Goal: Task Accomplishment & Management: Manage account settings

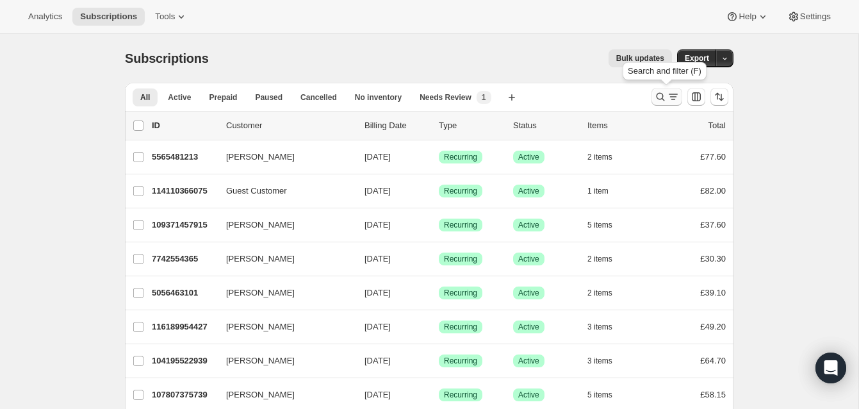
click at [659, 92] on icon "Search and filter results" at bounding box center [660, 96] width 13 height 13
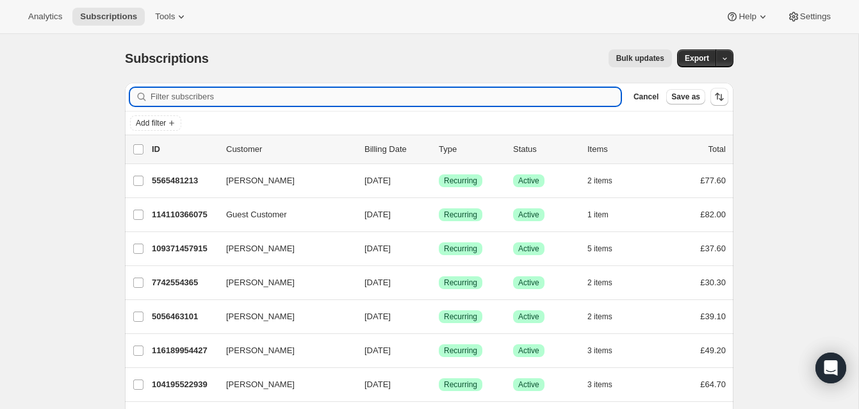
click at [210, 94] on input "Filter subscribers" at bounding box center [386, 97] width 470 height 18
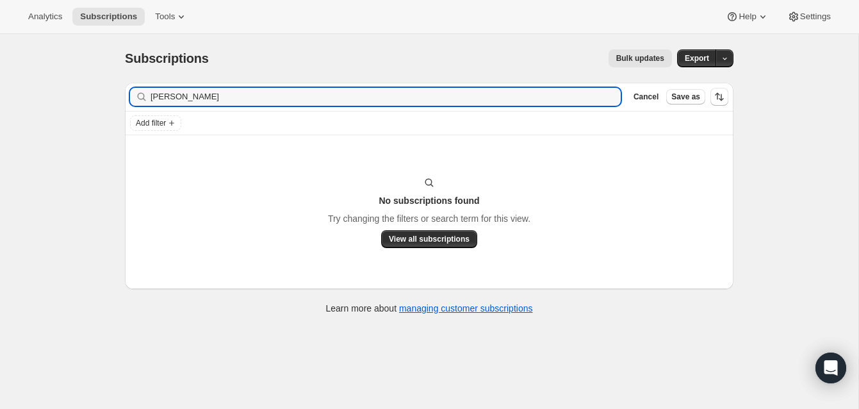
type input "[PERSON_NAME]"
drag, startPoint x: 230, startPoint y: 98, endPoint x: 136, endPoint y: 91, distance: 94.4
click at [136, 91] on div "[PERSON_NAME] Clear" at bounding box center [375, 97] width 491 height 18
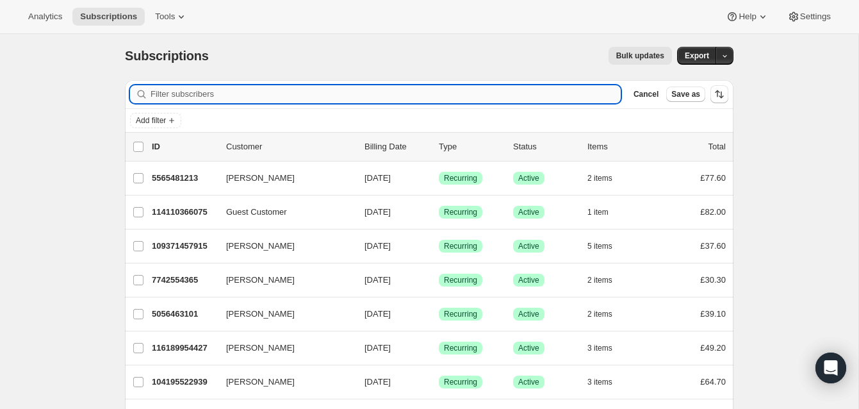
click at [160, 93] on input "Filter subscribers" at bounding box center [386, 94] width 470 height 18
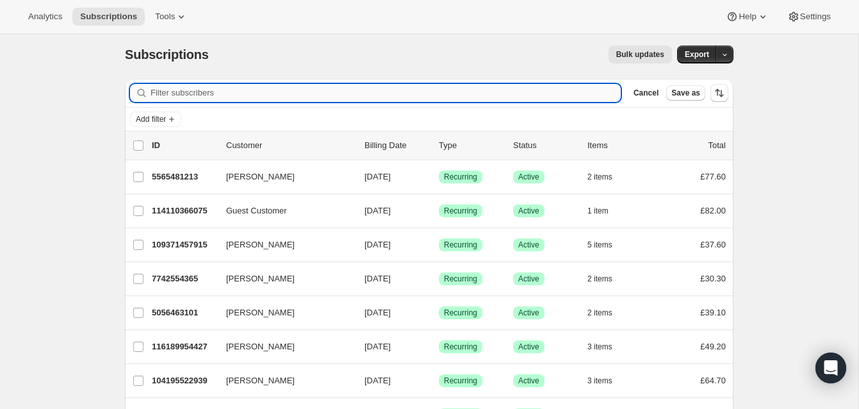
paste input "[EMAIL_ADDRESS][DOMAIN_NAME]"
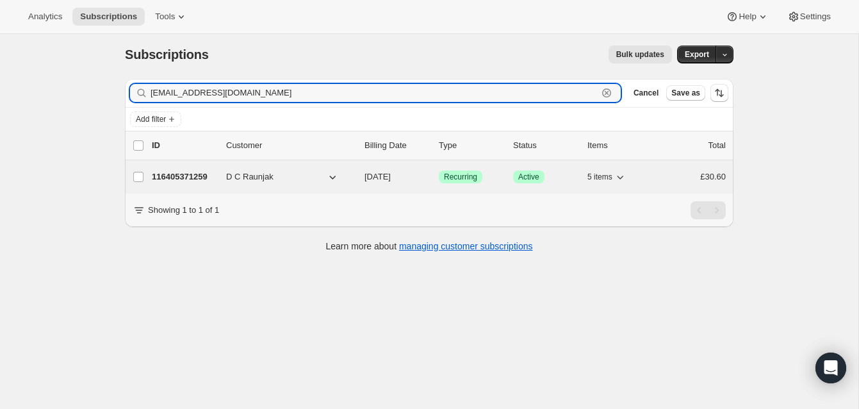
type input "[EMAIL_ADDRESS][DOMAIN_NAME]"
click at [199, 174] on p "116405371259" at bounding box center [184, 176] width 64 height 13
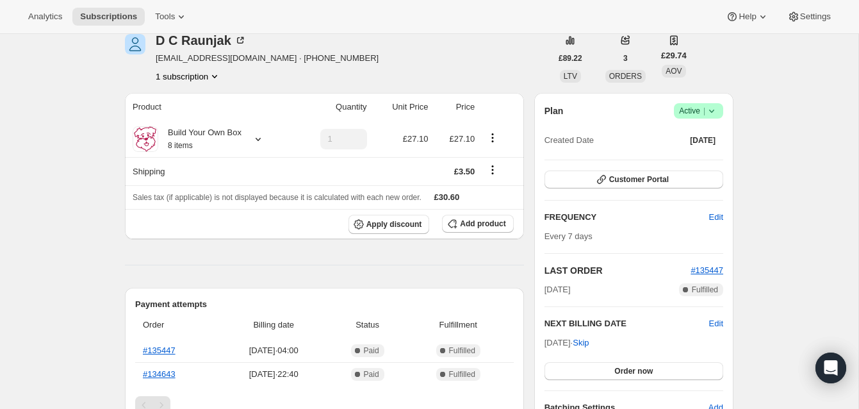
scroll to position [81, 0]
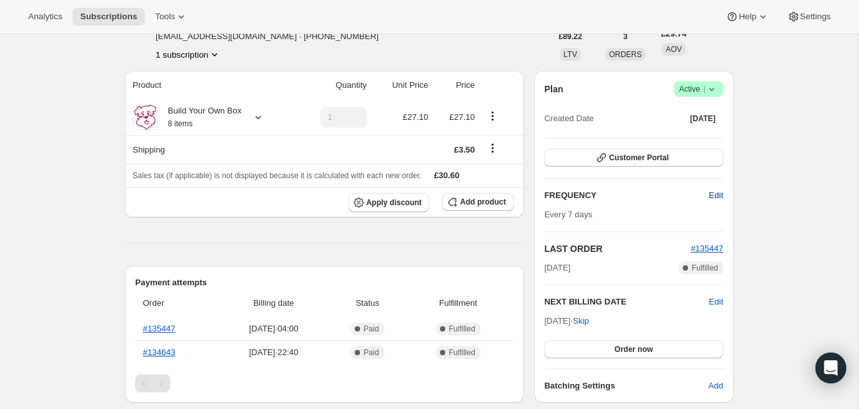
click at [715, 193] on span "Edit" at bounding box center [716, 195] width 14 height 13
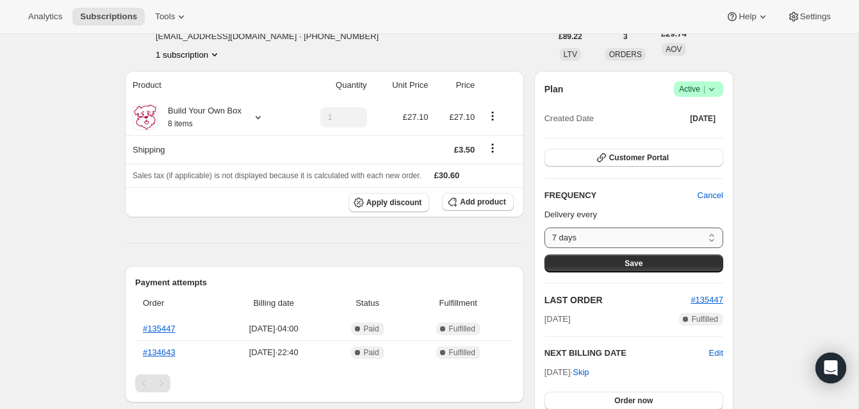
click at [711, 234] on select "7 days 8 days 9 days 10 days 11 days 12 days 13 days 14 days 15 days 16 days 17…" at bounding box center [633, 237] width 179 height 20
click at [544, 227] on select "7 days 8 days 9 days 10 days 11 days 12 days 13 days 14 days 15 days 16 days 17…" at bounding box center [633, 237] width 179 height 20
click at [713, 234] on select "7 days 8 days 9 days 10 days 11 days 12 days 13 days 14 days 15 days 16 days 17…" at bounding box center [633, 237] width 179 height 20
select select "custom"
click at [544, 227] on select "7 days 8 days 9 days 10 days 11 days 12 days 13 days 14 days 15 days 16 days 17…" at bounding box center [633, 237] width 179 height 20
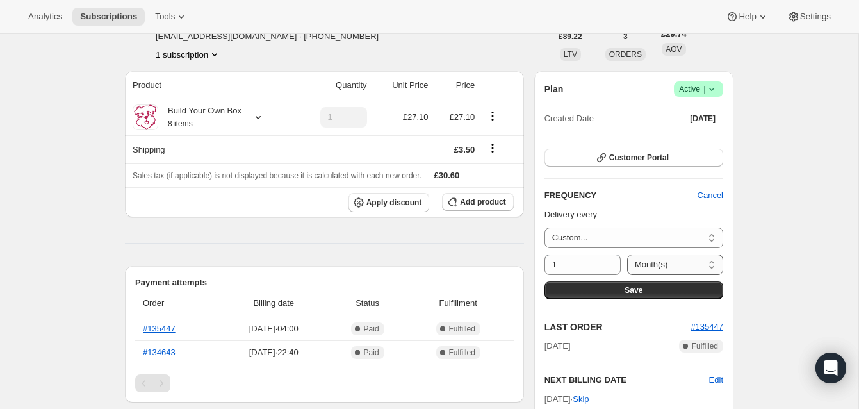
click at [710, 263] on select "Day(s) Week(s) Month(s) Year(s)" at bounding box center [675, 264] width 96 height 20
select select "WEEK"
click at [627, 254] on select "Day(s) Week(s) Month(s) Year(s)" at bounding box center [675, 264] width 96 height 20
click at [557, 263] on input "1" at bounding box center [572, 264] width 57 height 20
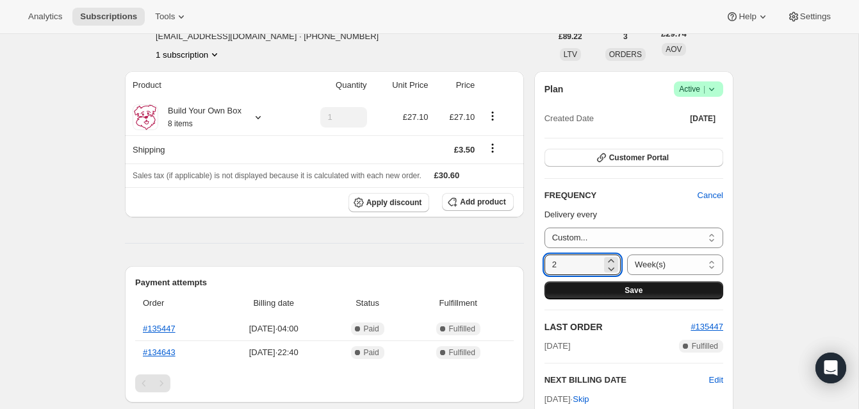
type input "2"
click at [616, 286] on button "Save" at bounding box center [633, 290] width 179 height 18
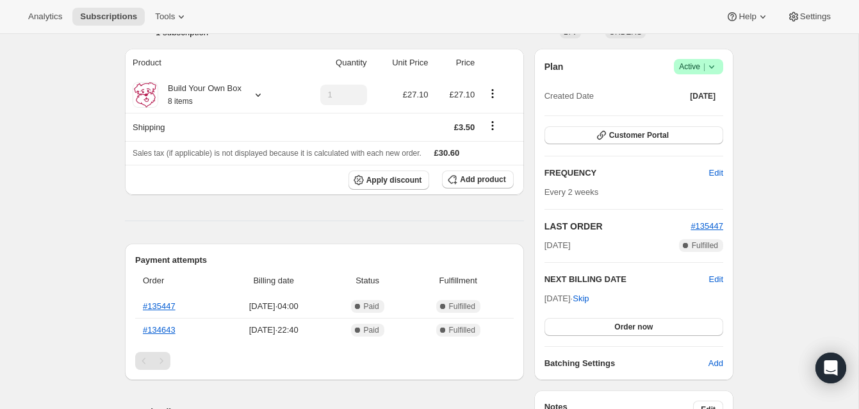
scroll to position [176, 0]
click at [712, 275] on span "Edit" at bounding box center [716, 278] width 14 height 13
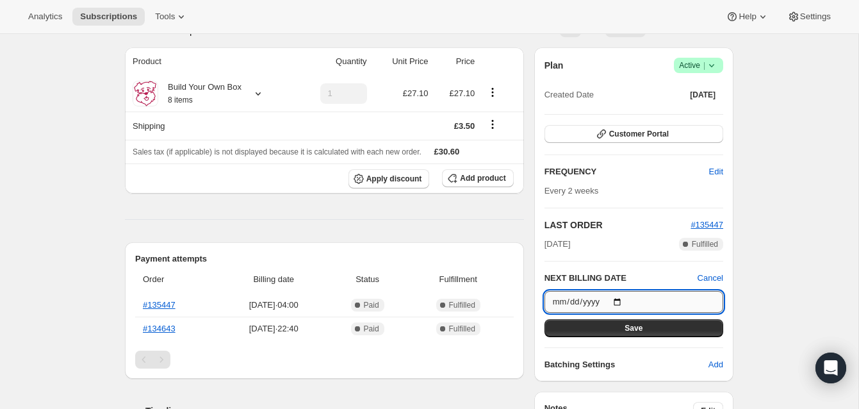
click at [621, 300] on input "[DATE]" at bounding box center [633, 302] width 179 height 22
type input "[DATE]"
click at [622, 324] on button "Save" at bounding box center [633, 328] width 179 height 18
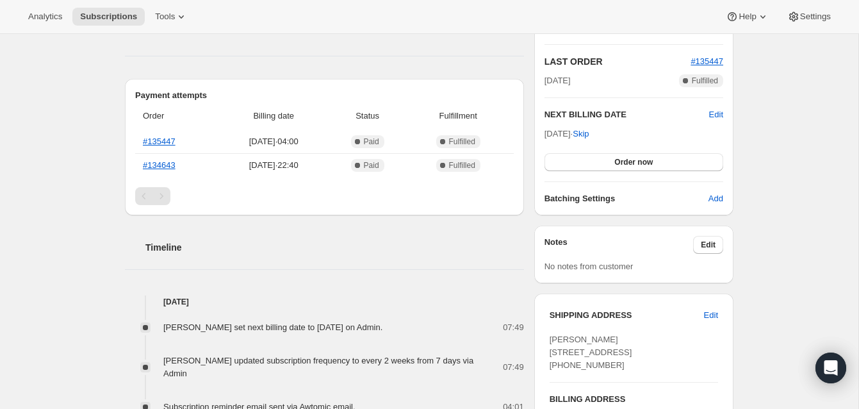
scroll to position [0, 0]
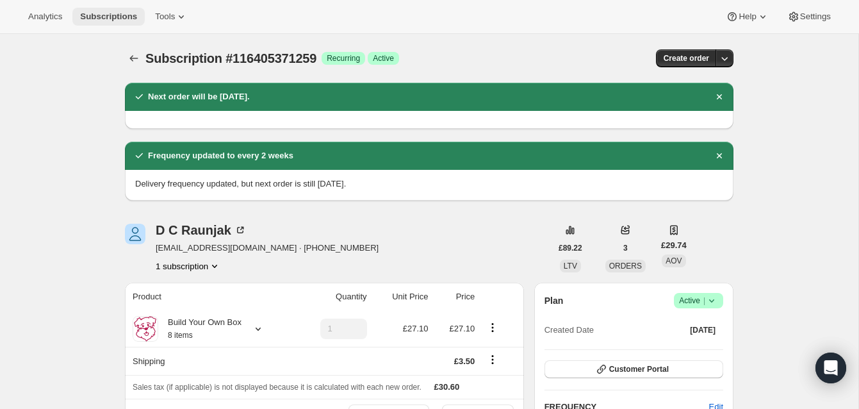
click at [118, 15] on span "Subscriptions" at bounding box center [108, 17] width 57 height 10
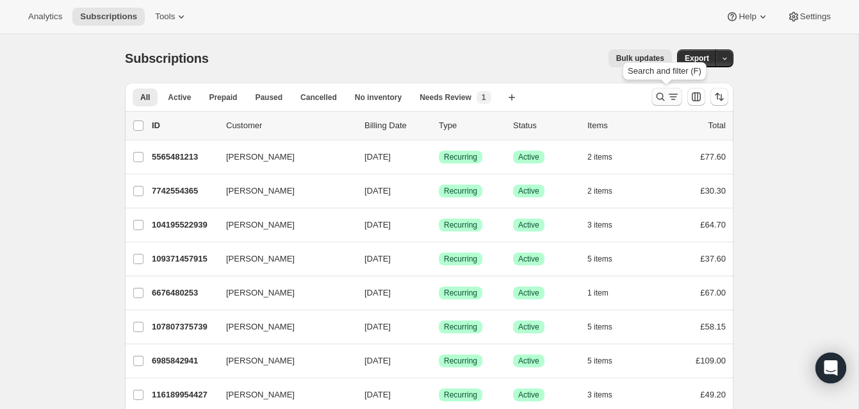
click at [660, 94] on icon "Search and filter results" at bounding box center [660, 96] width 13 height 13
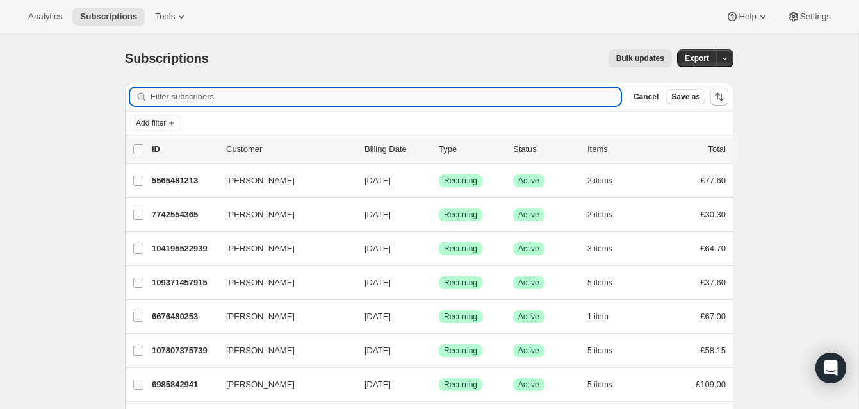
click at [297, 97] on input "Filter subscribers" at bounding box center [386, 97] width 470 height 18
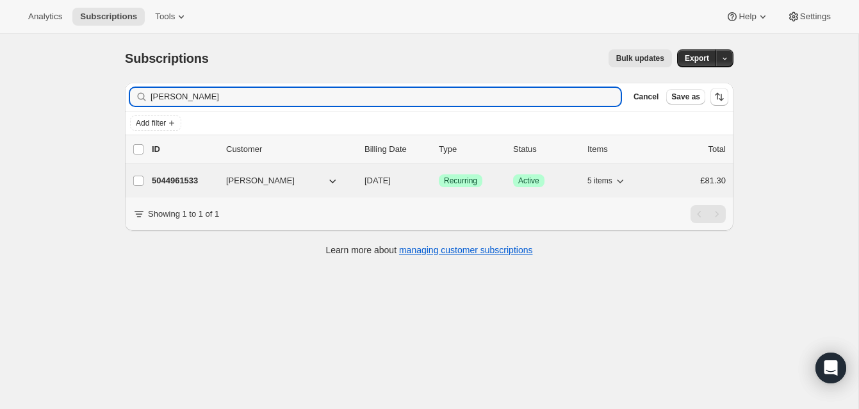
type input "[PERSON_NAME]"
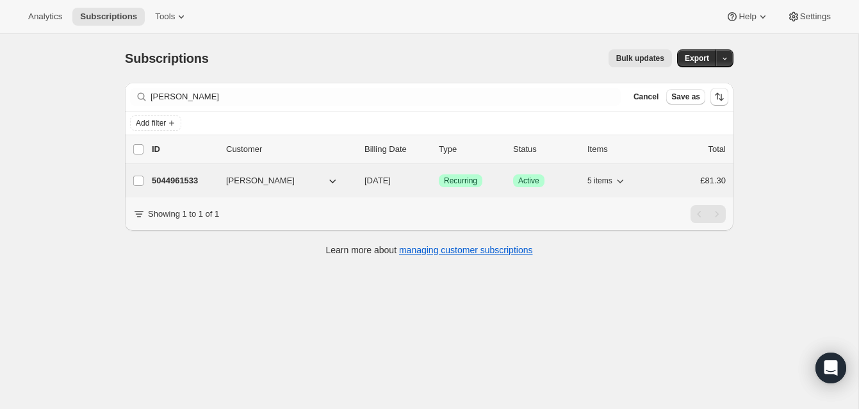
click at [201, 177] on p "5044961533" at bounding box center [184, 180] width 64 height 13
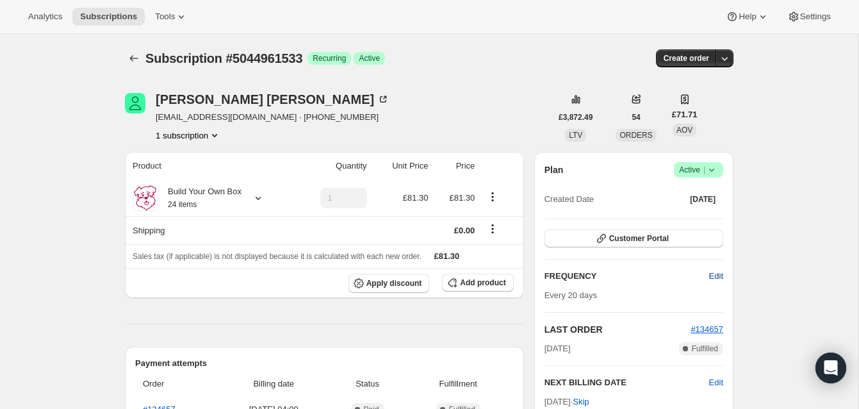
click at [712, 271] on span "Edit" at bounding box center [716, 276] width 14 height 13
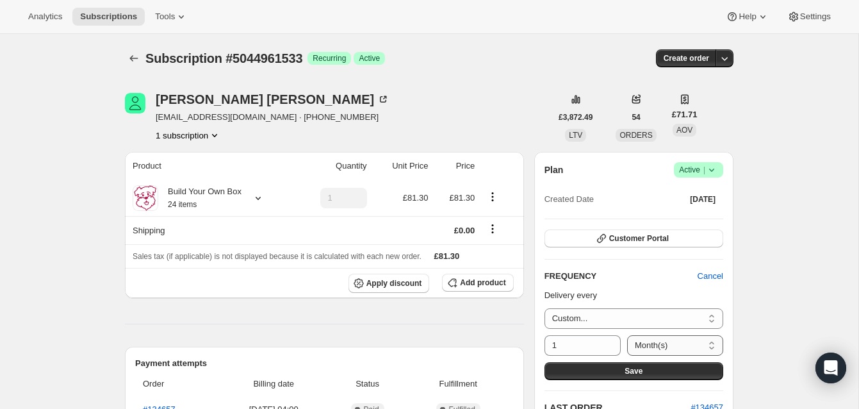
click at [711, 344] on select "Day(s) Week(s) Month(s) Year(s)" at bounding box center [675, 345] width 96 height 20
select select "DAY"
click at [627, 335] on select "Day(s) Week(s) Month(s) Year(s)" at bounding box center [675, 345] width 96 height 20
click at [559, 345] on input "1" at bounding box center [572, 345] width 57 height 20
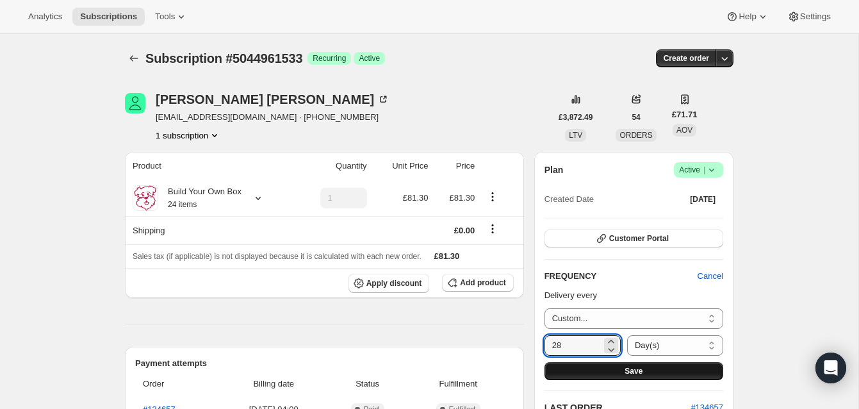
type input "28"
click at [620, 364] on button "Save" at bounding box center [633, 371] width 179 height 18
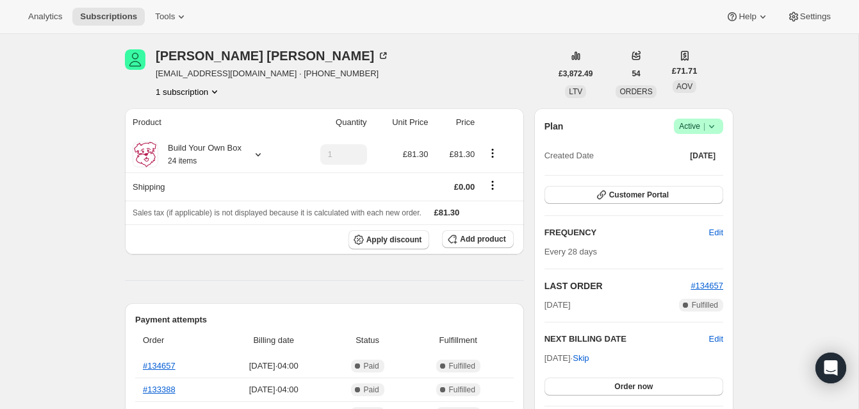
scroll to position [117, 0]
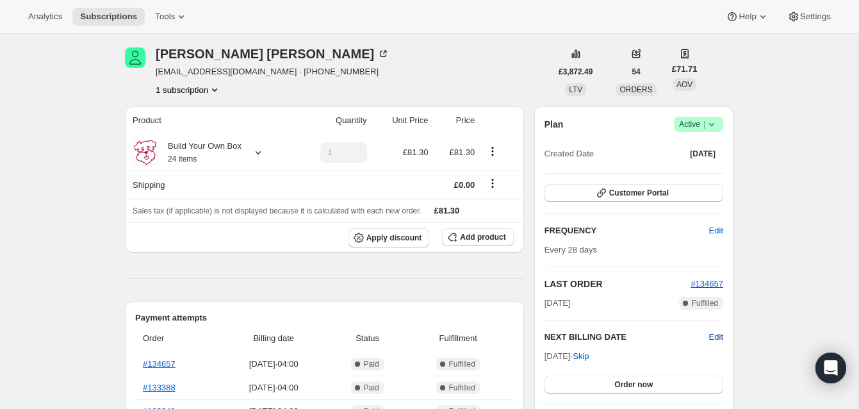
click at [714, 336] on span "Edit" at bounding box center [716, 337] width 14 height 13
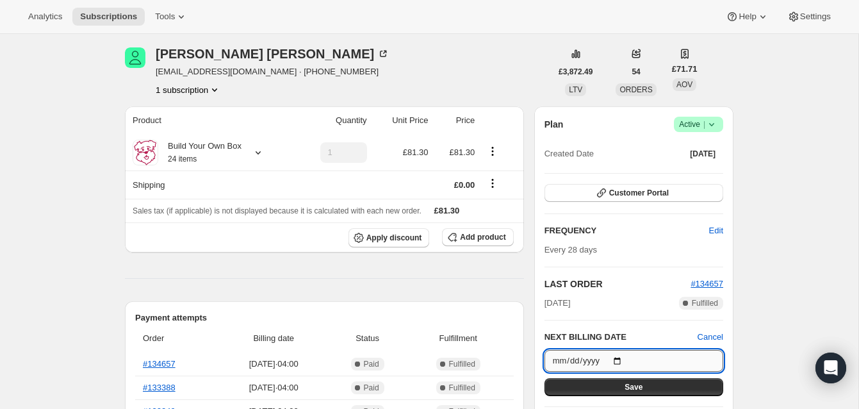
click at [621, 358] on input "[DATE]" at bounding box center [633, 361] width 179 height 22
type input "[DATE]"
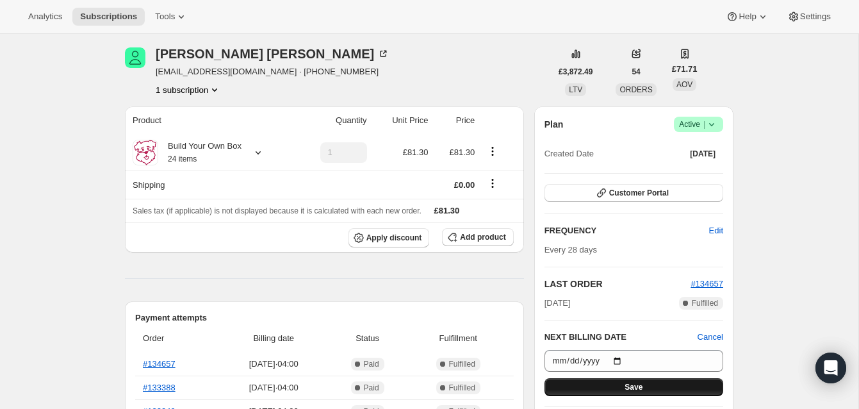
click at [646, 382] on button "Save" at bounding box center [633, 387] width 179 height 18
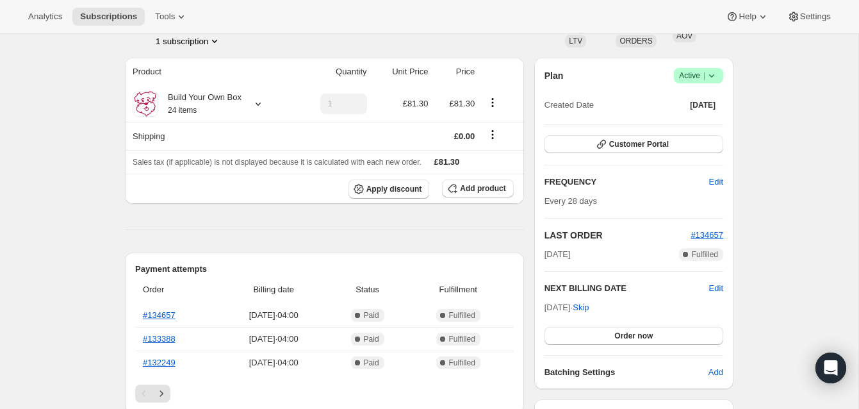
scroll to position [225, 0]
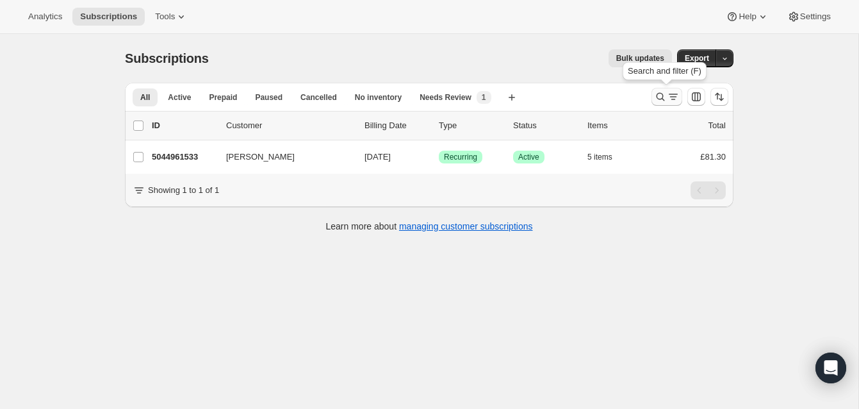
click at [658, 92] on icon "Search and filter results" at bounding box center [660, 96] width 13 height 13
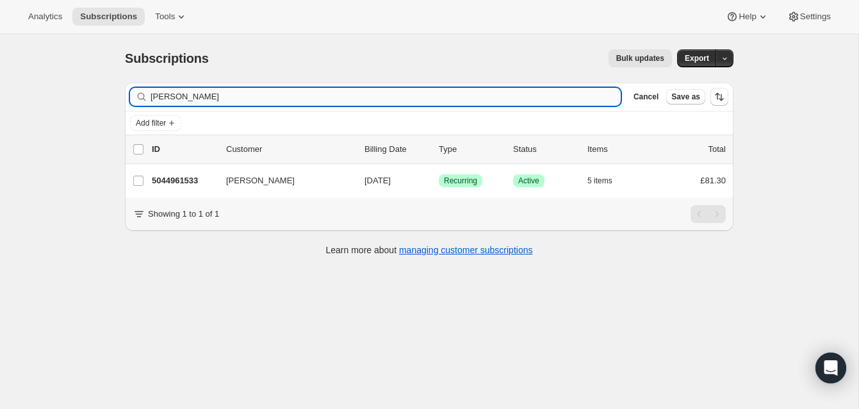
click at [191, 102] on input "[PERSON_NAME]" at bounding box center [386, 97] width 470 height 18
drag, startPoint x: 212, startPoint y: 101, endPoint x: 125, endPoint y: 89, distance: 88.0
click at [125, 89] on div "Filter subscribers [PERSON_NAME] Clear Cancel Save as" at bounding box center [429, 97] width 609 height 28
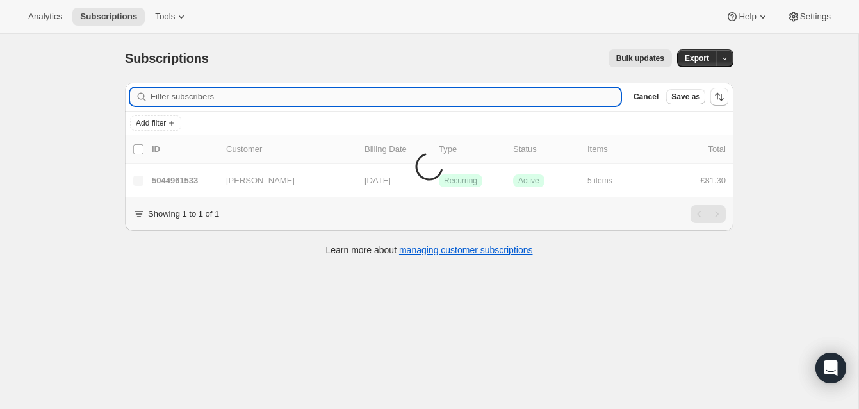
click at [167, 96] on input "Filter subscribers" at bounding box center [386, 97] width 470 height 18
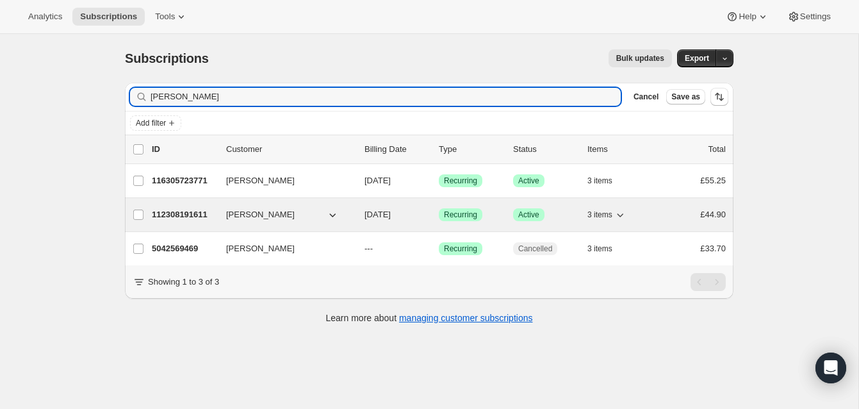
type input "Ashley Schlaifer"
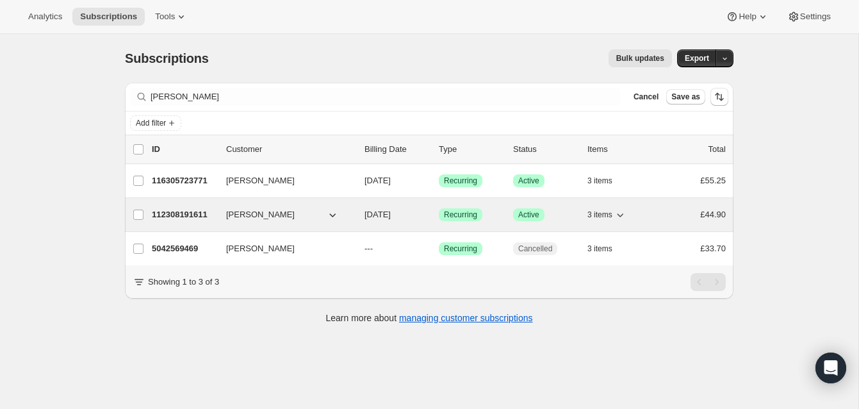
click at [197, 210] on p "112308191611" at bounding box center [184, 214] width 64 height 13
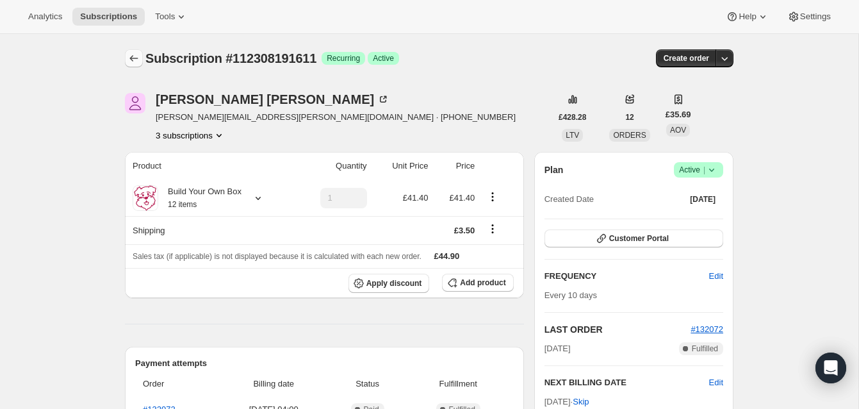
click at [135, 56] on icon "Subscriptions" at bounding box center [133, 58] width 13 height 13
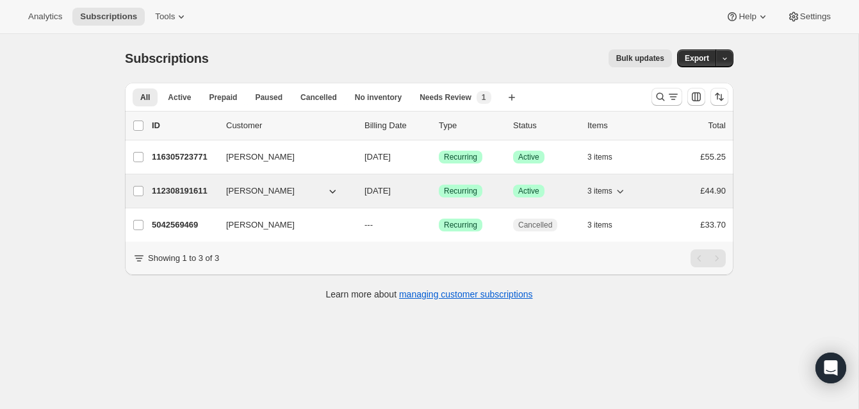
click at [281, 186] on span "Ashley Schlaifer" at bounding box center [260, 190] width 69 height 13
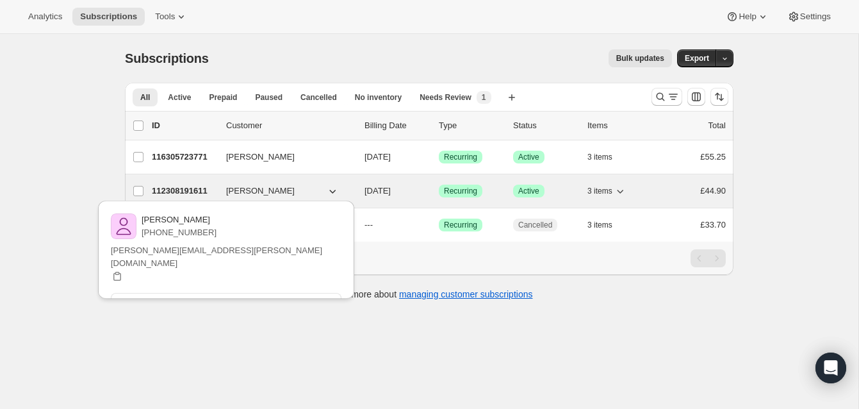
click at [197, 188] on p "112308191611" at bounding box center [184, 190] width 64 height 13
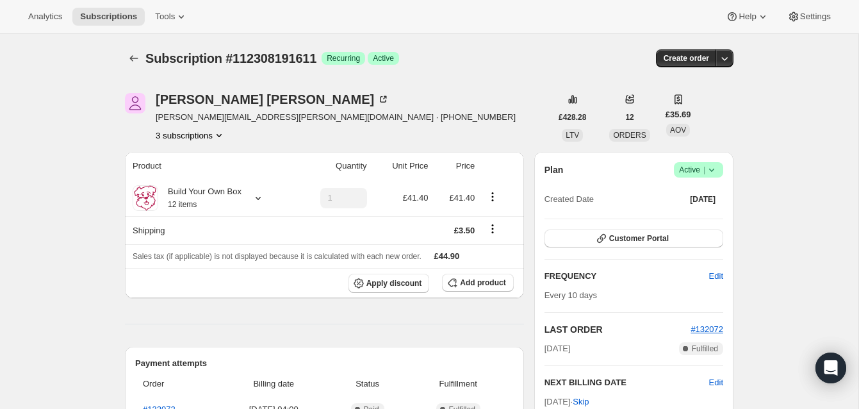
click at [686, 167] on span "Active |" at bounding box center [698, 169] width 39 height 13
click at [685, 212] on span "Cancel subscription" at bounding box center [695, 217] width 72 height 10
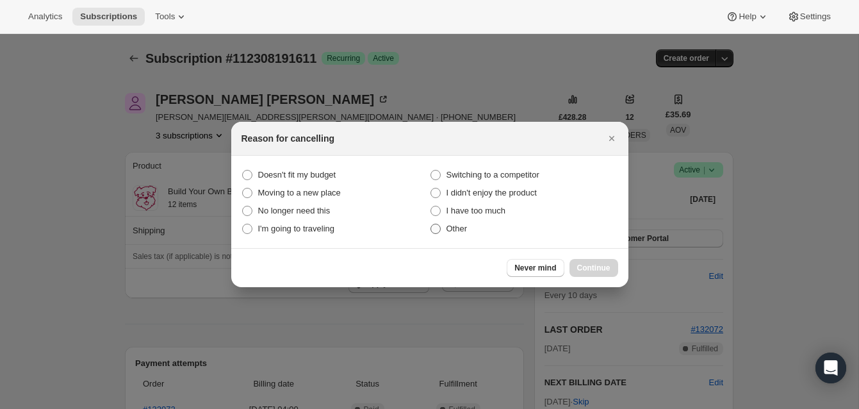
click at [437, 230] on span ":rgi:" at bounding box center [435, 229] width 10 height 10
click at [431, 224] on input "Other" at bounding box center [430, 224] width 1 height 1
radio input "true"
click at [598, 265] on span "Continue" at bounding box center [593, 268] width 33 height 10
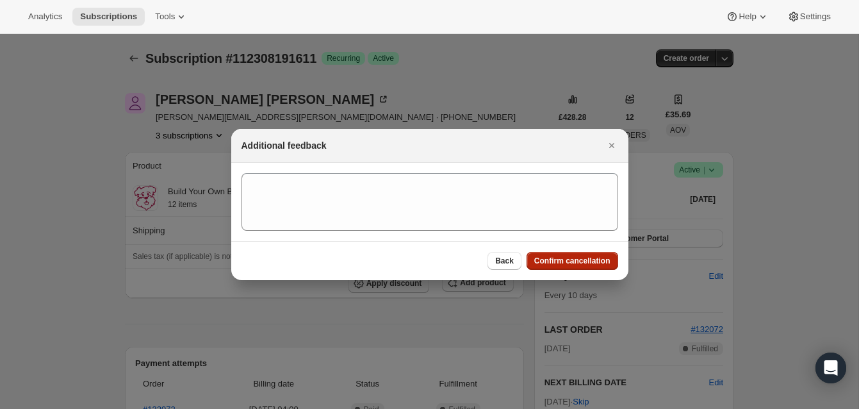
click at [598, 255] on button "Confirm cancellation" at bounding box center [573, 261] width 92 height 18
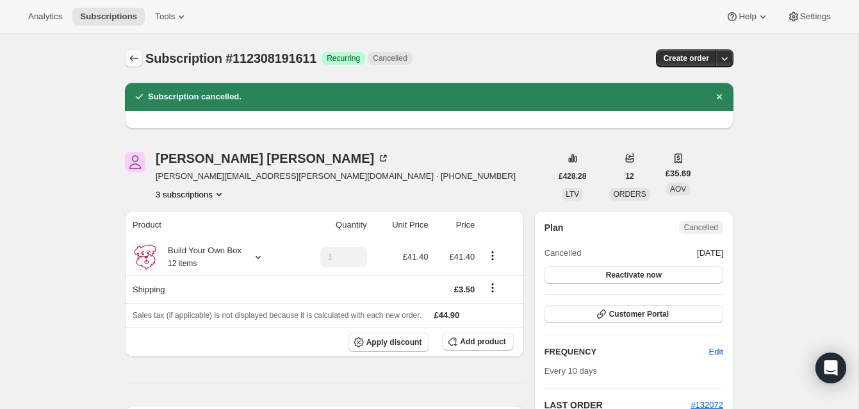
click at [135, 56] on icon "Subscriptions" at bounding box center [133, 58] width 13 height 13
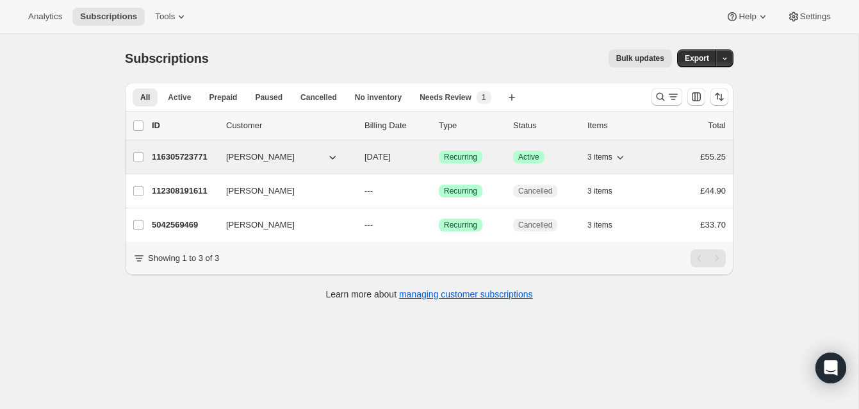
click at [303, 148] on div "116305723771 Ashley Schlaifer 09/17/2025 Success Recurring Success Active 3 ite…" at bounding box center [439, 157] width 574 height 18
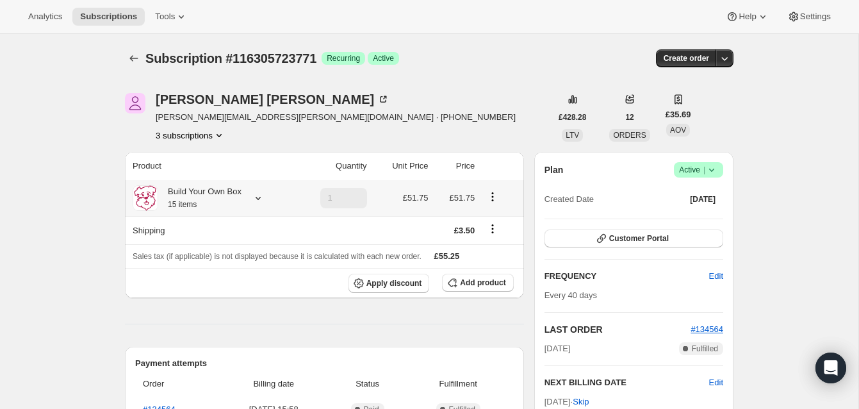
click at [258, 197] on icon at bounding box center [258, 198] width 13 height 13
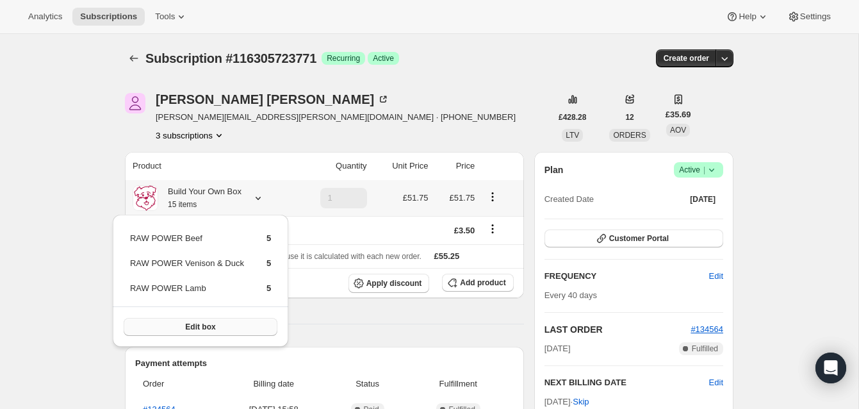
click at [203, 323] on span "Edit box" at bounding box center [200, 327] width 30 height 10
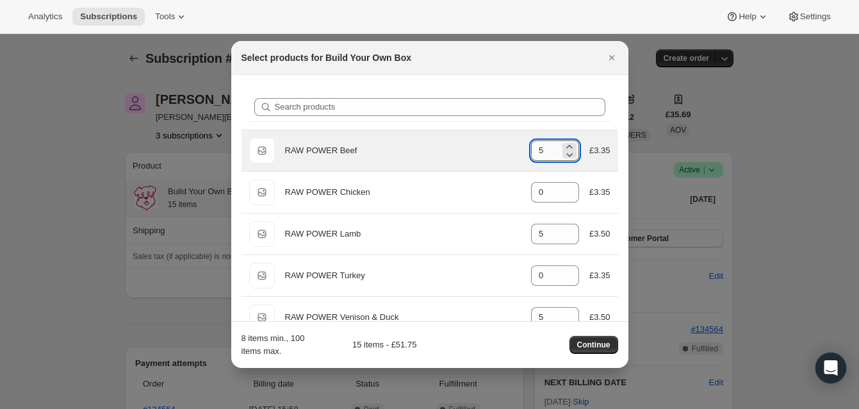
drag, startPoint x: 536, startPoint y: 149, endPoint x: 545, endPoint y: 149, distance: 9.0
click at [545, 149] on input "5" at bounding box center [545, 150] width 29 height 20
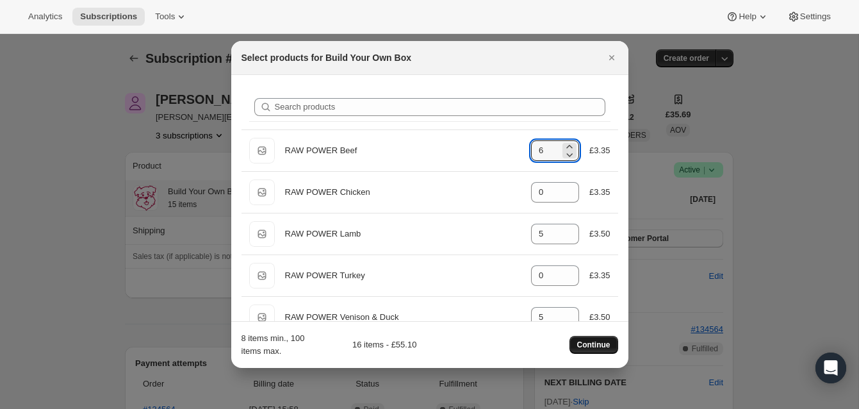
type input "6"
click at [596, 338] on button "Continue" at bounding box center [593, 345] width 49 height 18
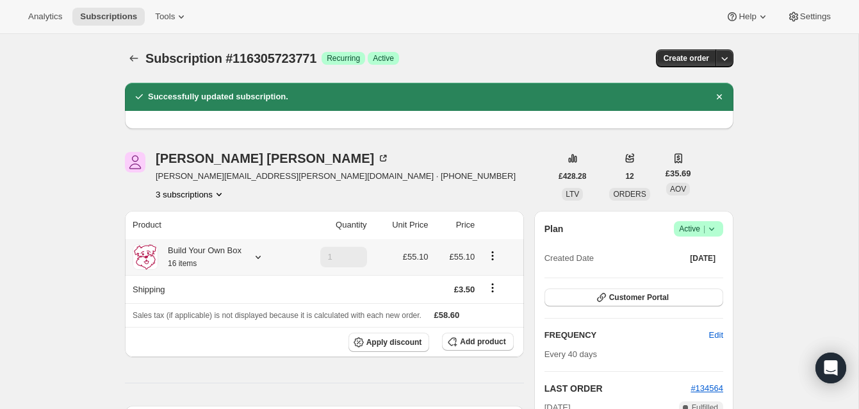
click at [259, 255] on icon at bounding box center [258, 256] width 13 height 13
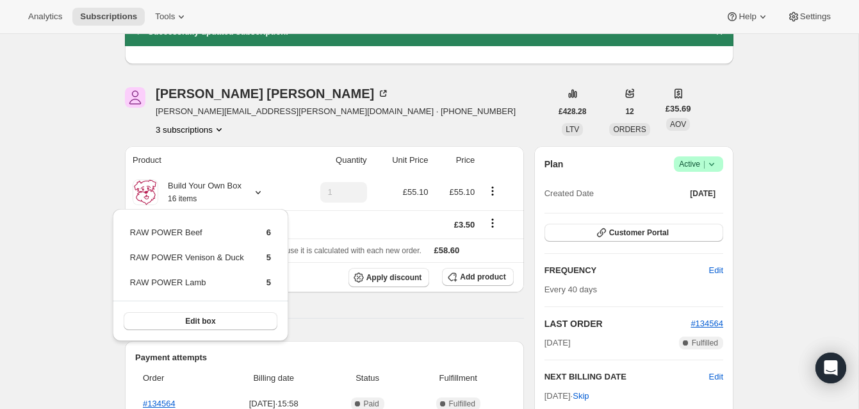
scroll to position [106, 0]
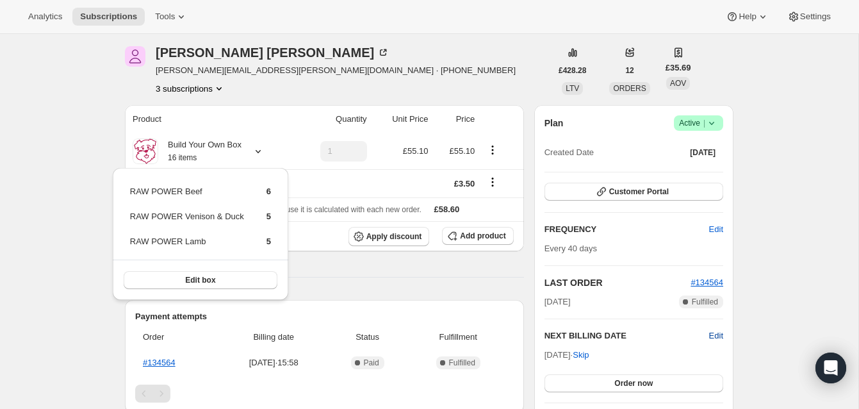
click at [713, 332] on span "Edit" at bounding box center [716, 335] width 14 height 13
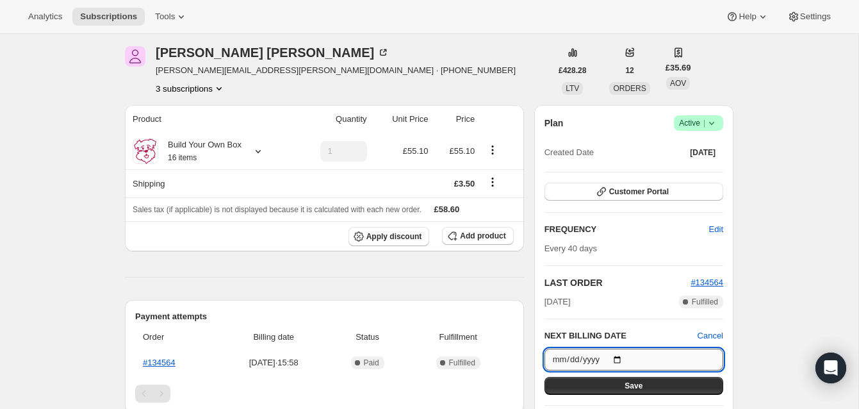
click at [622, 360] on input "2025-09-17" at bounding box center [633, 359] width 179 height 22
type input "2025-09-01"
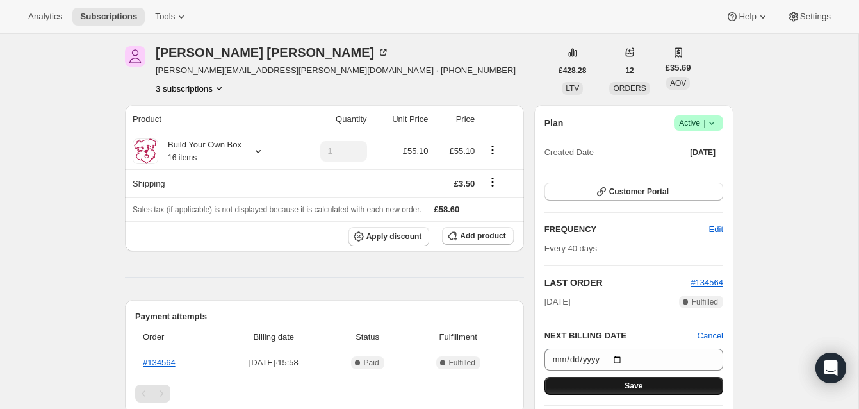
click at [668, 380] on button "Save" at bounding box center [633, 386] width 179 height 18
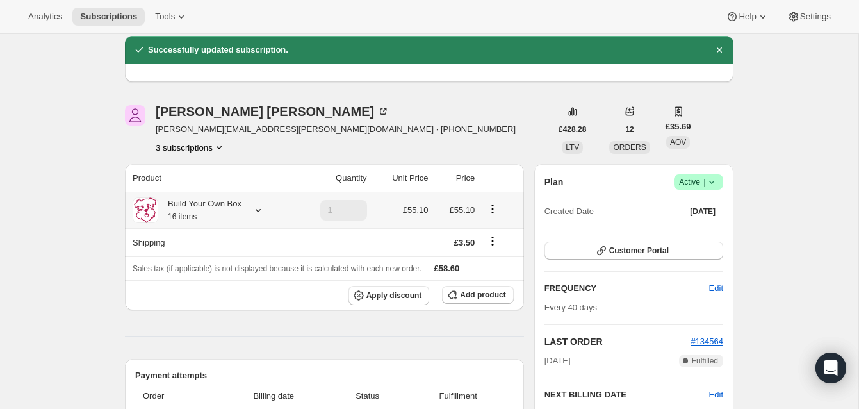
click at [190, 217] on small "16 items" at bounding box center [182, 216] width 29 height 9
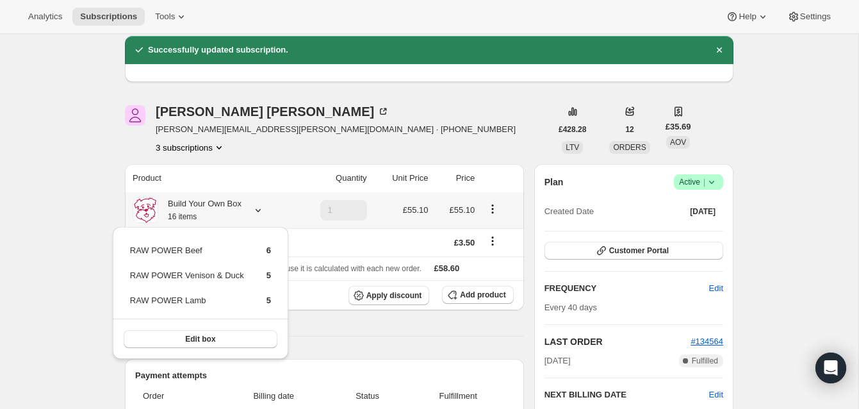
click at [190, 217] on small "16 items" at bounding box center [182, 216] width 29 height 9
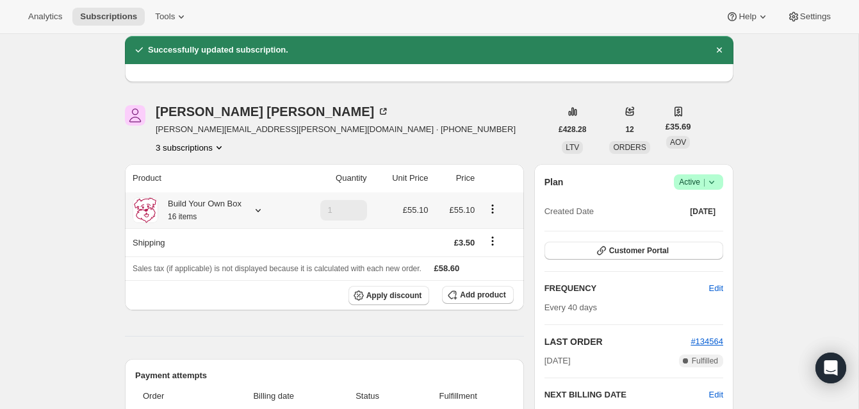
click at [259, 210] on icon at bounding box center [258, 210] width 5 height 3
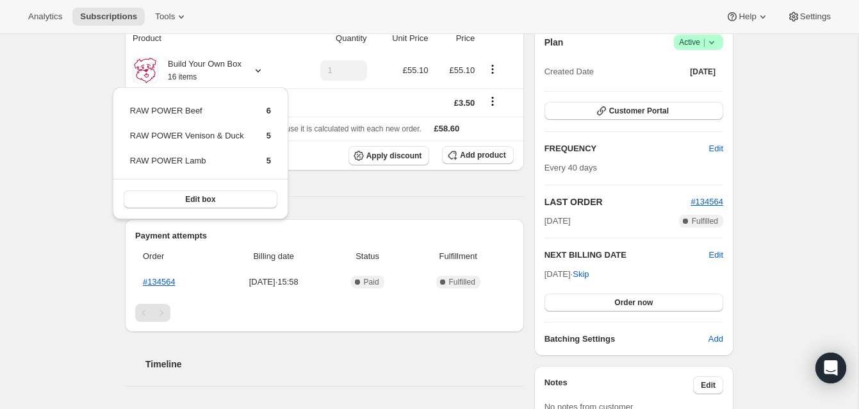
scroll to position [247, 0]
drag, startPoint x: 372, startPoint y: 202, endPoint x: 346, endPoint y: 204, distance: 26.4
click at [372, 202] on div "Product Quantity Unit Price Price Build Your Own Box 16 items 1 £55.10 £55.10 S…" at bounding box center [324, 292] width 399 height 539
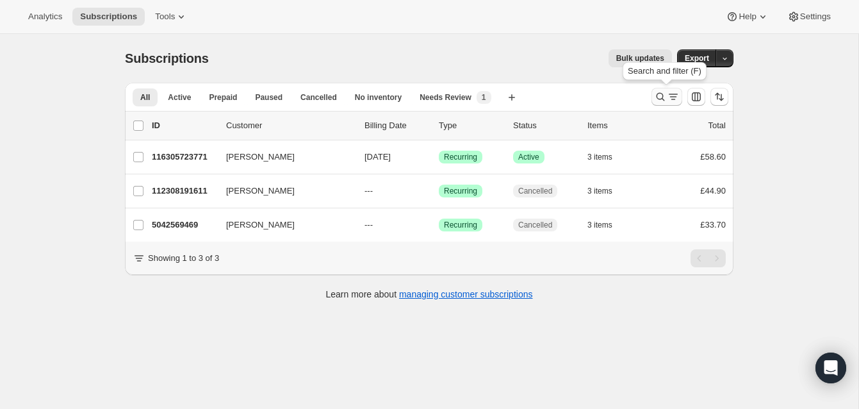
click at [659, 93] on icon "Search and filter results" at bounding box center [660, 96] width 13 height 13
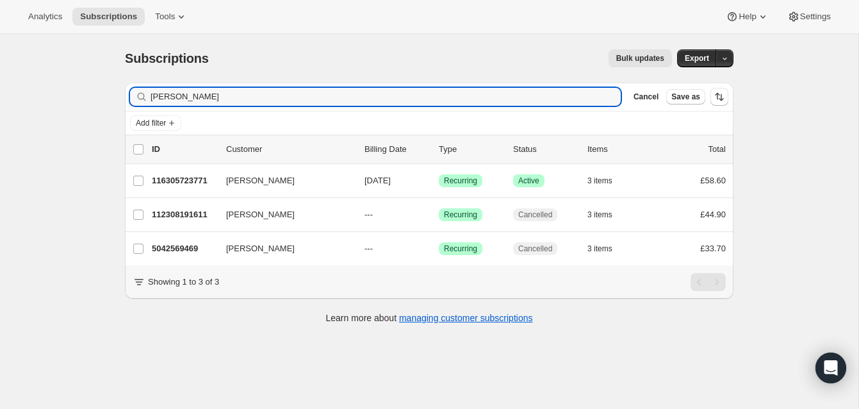
drag, startPoint x: 222, startPoint y: 101, endPoint x: 129, endPoint y: 85, distance: 94.8
click at [129, 85] on div "Filter subscribers Ashley Schlaifer Clear Cancel Save as" at bounding box center [429, 97] width 609 height 28
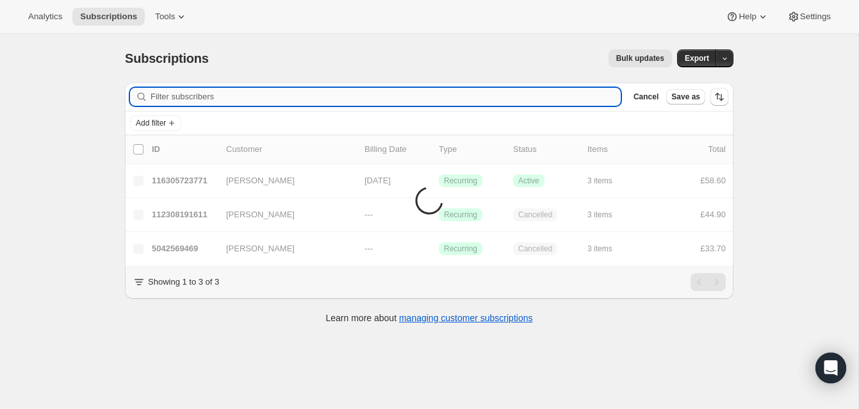
click at [169, 95] on input "Filter subscribers" at bounding box center [386, 97] width 470 height 18
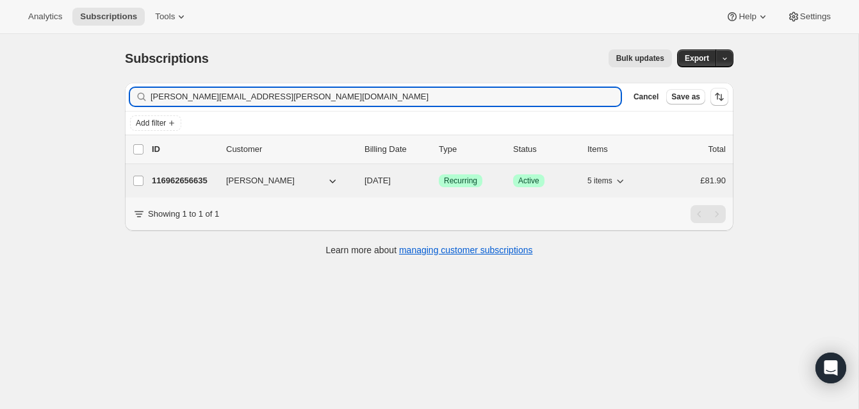
type input "kathryn.norbury@icloud.com"
click at [194, 176] on p "116962656635" at bounding box center [184, 180] width 64 height 13
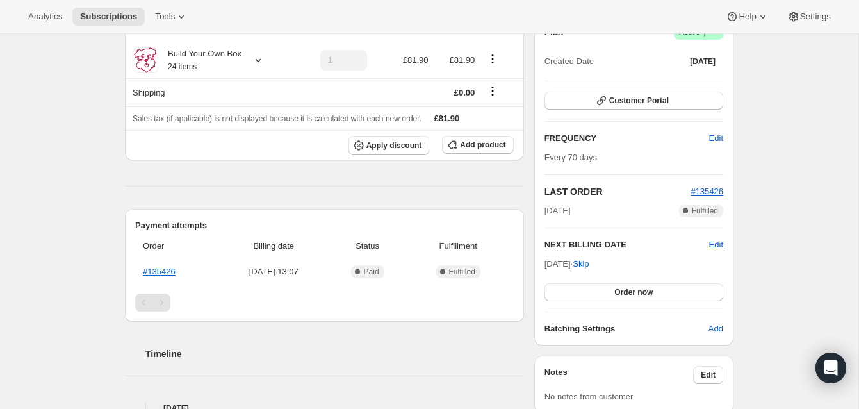
scroll to position [141, 0]
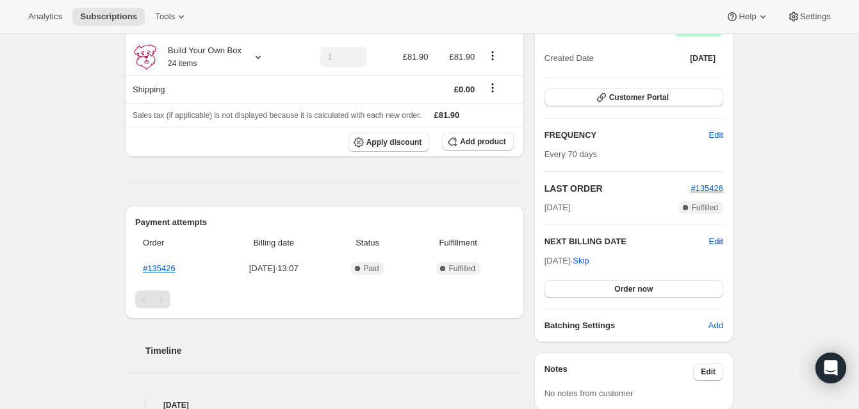
click at [715, 240] on span "Edit" at bounding box center [716, 241] width 14 height 13
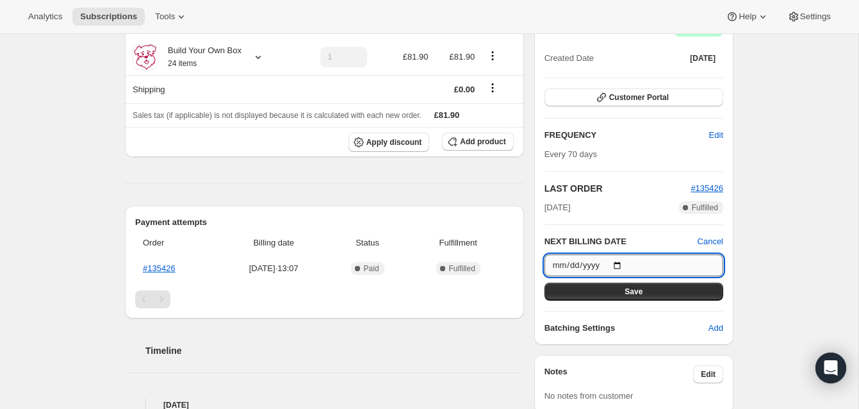
click at [622, 266] on input "2025-11-30" at bounding box center [633, 265] width 179 height 22
type input "2025-12-01"
click at [673, 287] on button "Save" at bounding box center [633, 291] width 179 height 18
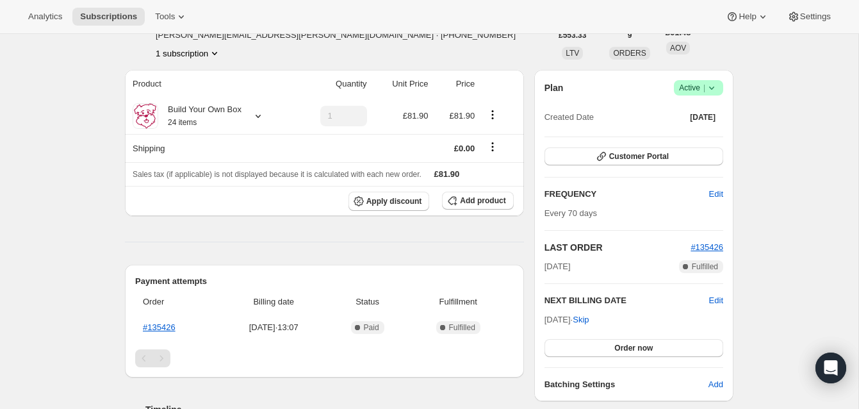
scroll to position [0, 0]
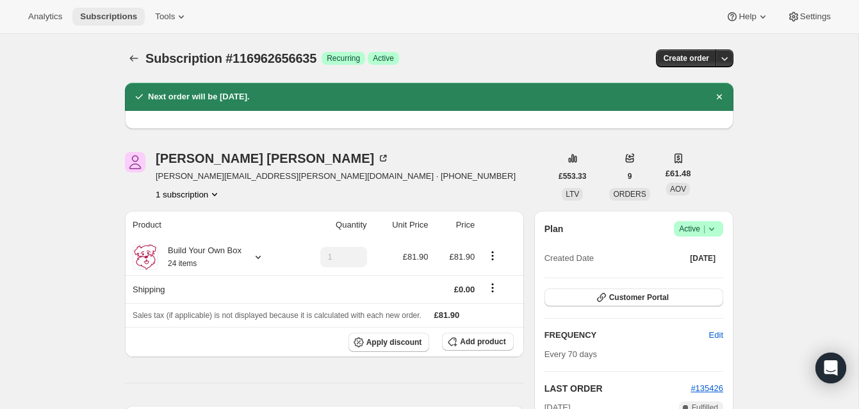
click at [122, 12] on span "Subscriptions" at bounding box center [108, 17] width 57 height 10
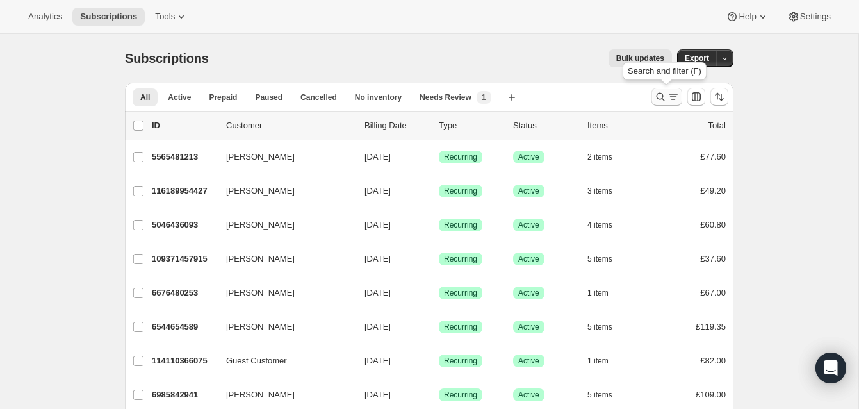
click at [660, 94] on icon "Search and filter results" at bounding box center [660, 96] width 13 height 13
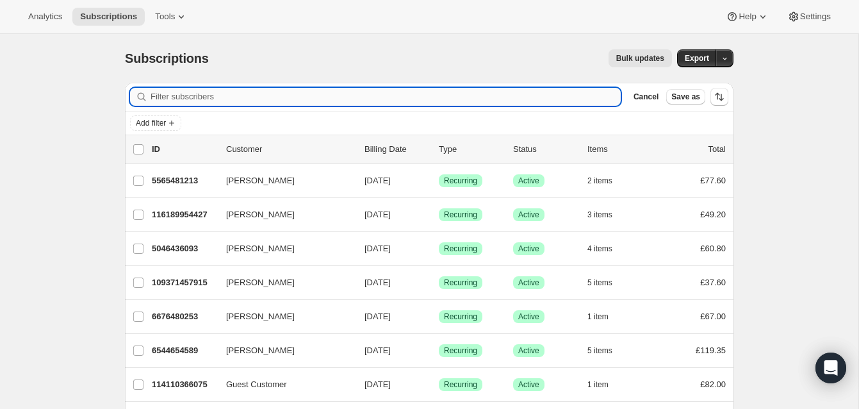
click at [231, 95] on input "Filter subscribers" at bounding box center [386, 97] width 470 height 18
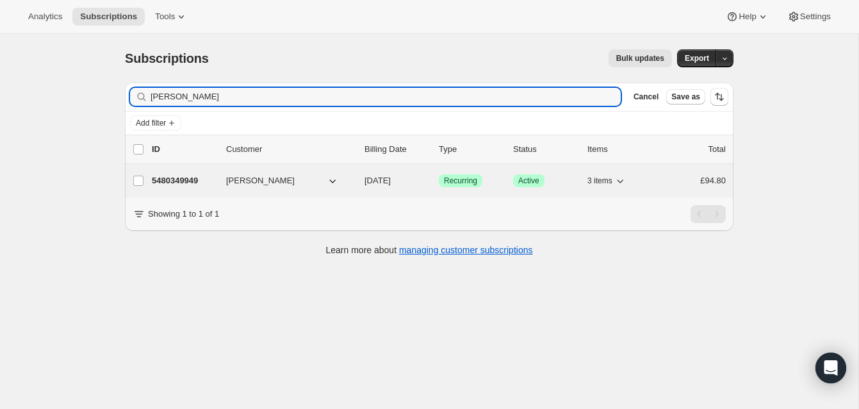
type input "[PERSON_NAME]"
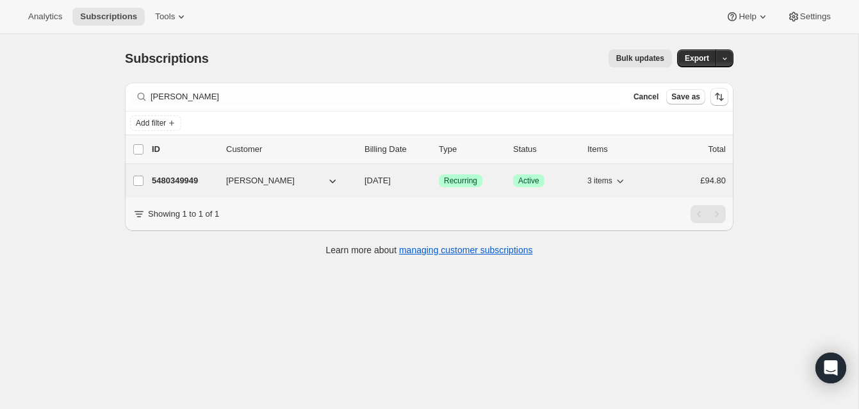
click at [195, 176] on p "5480349949" at bounding box center [184, 180] width 64 height 13
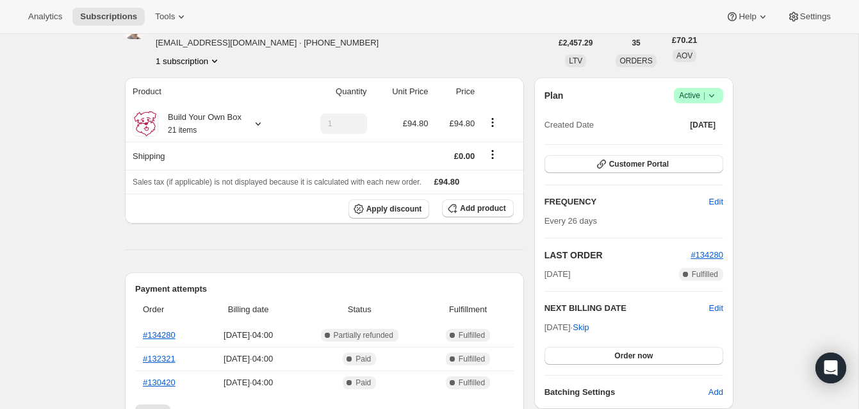
scroll to position [106, 0]
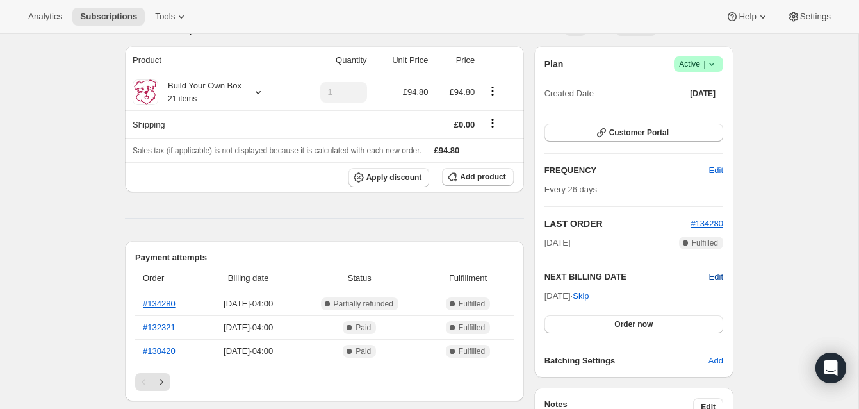
click at [710, 275] on span "Edit" at bounding box center [716, 276] width 14 height 13
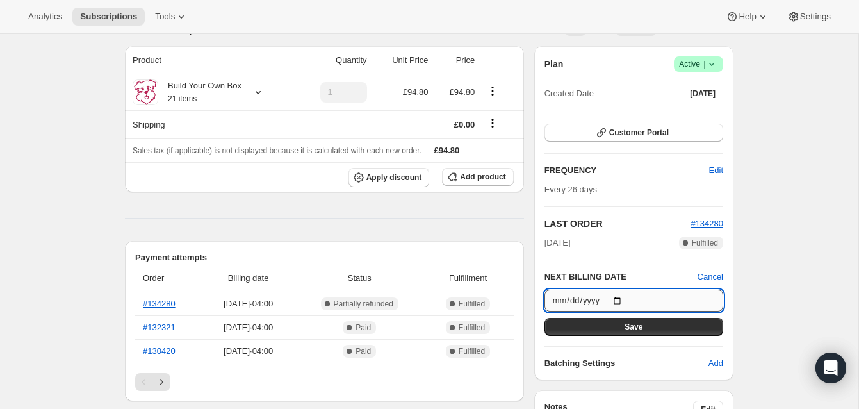
click at [621, 300] on input "2025-08-30" at bounding box center [633, 301] width 179 height 22
type input "2025-09-04"
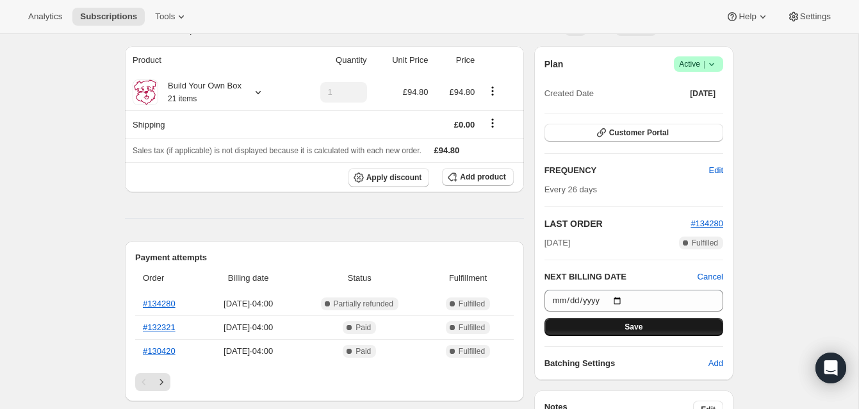
click at [639, 322] on span "Save" at bounding box center [634, 327] width 18 height 10
